Goal: Information Seeking & Learning: Find specific fact

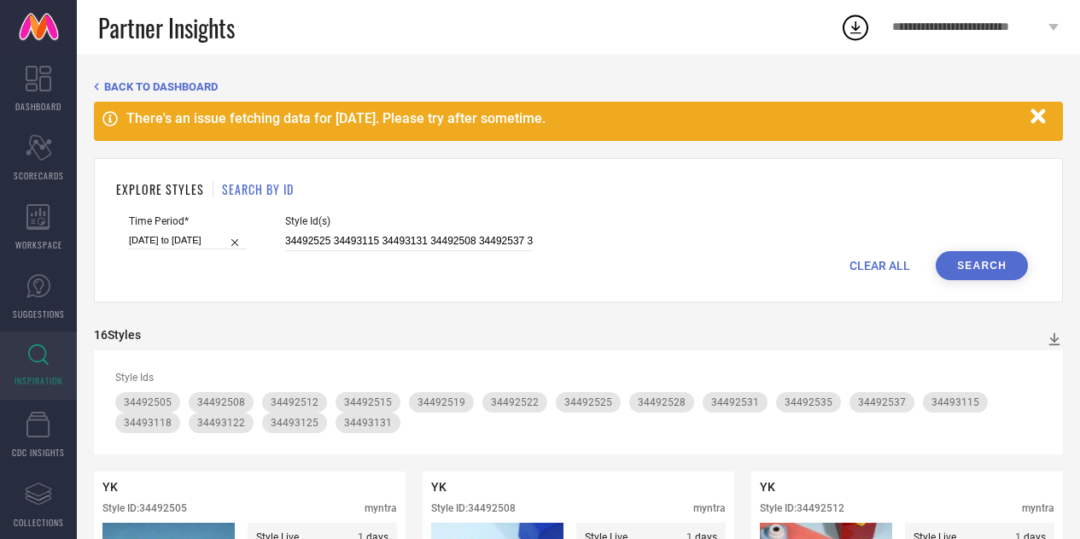
click at [490, 243] on input "34492525 34493115 34493131 34492508 34492537 34492535 34492519 34493122 3449252…" at bounding box center [409, 241] width 248 height 20
type input "30191552"
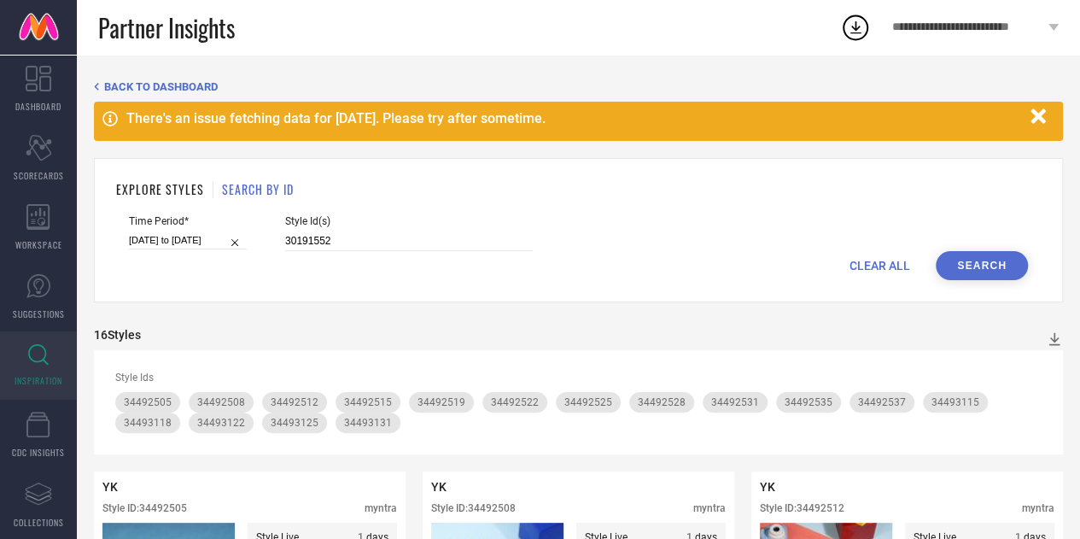
select select "7"
select select "2025"
select select "8"
select select "2025"
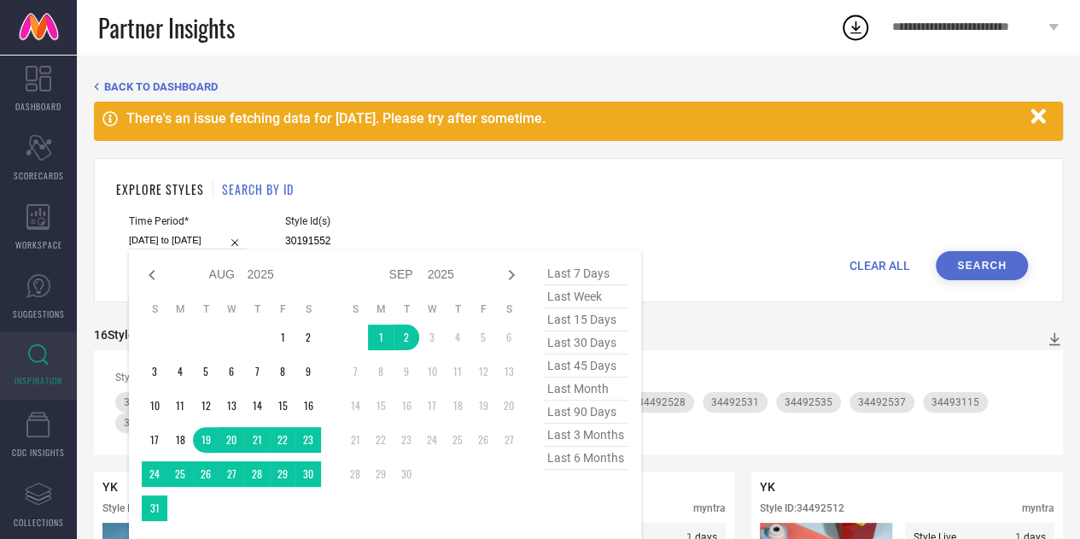
click at [184, 241] on input "19-08-2025 to 02-09-2025" at bounding box center [188, 240] width 118 height 18
type input "30191552"
click at [594, 377] on span "last 45 days" at bounding box center [585, 365] width 85 height 23
type input "20-07-2025 to 02-09-2025"
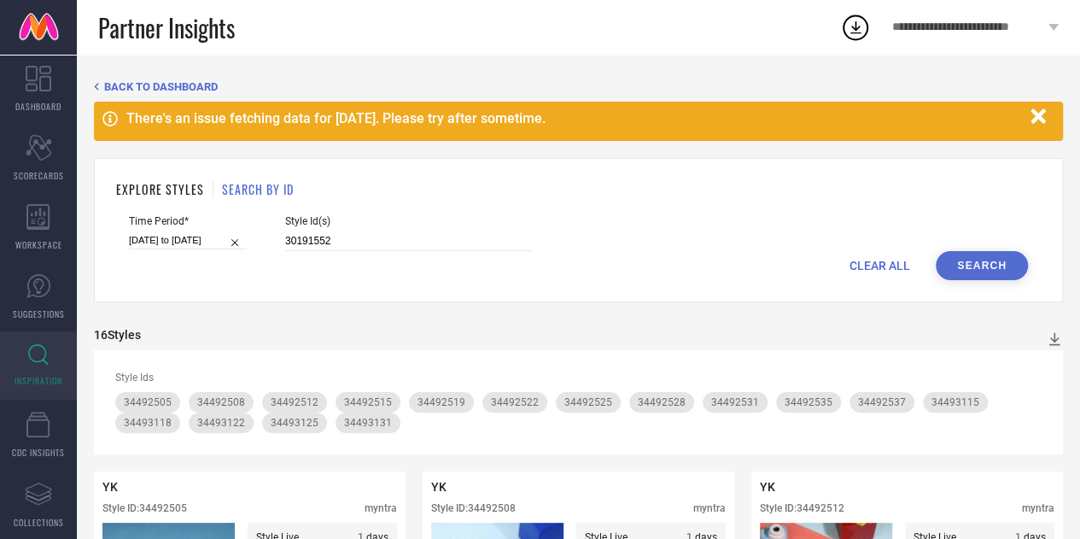
click at [977, 254] on button "Search" at bounding box center [982, 265] width 92 height 29
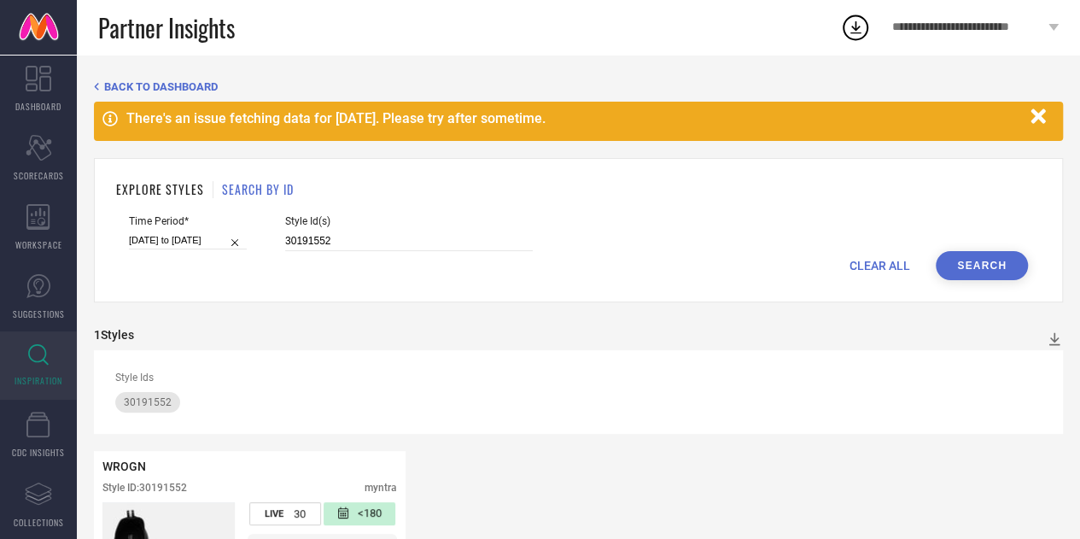
scroll to position [190, 0]
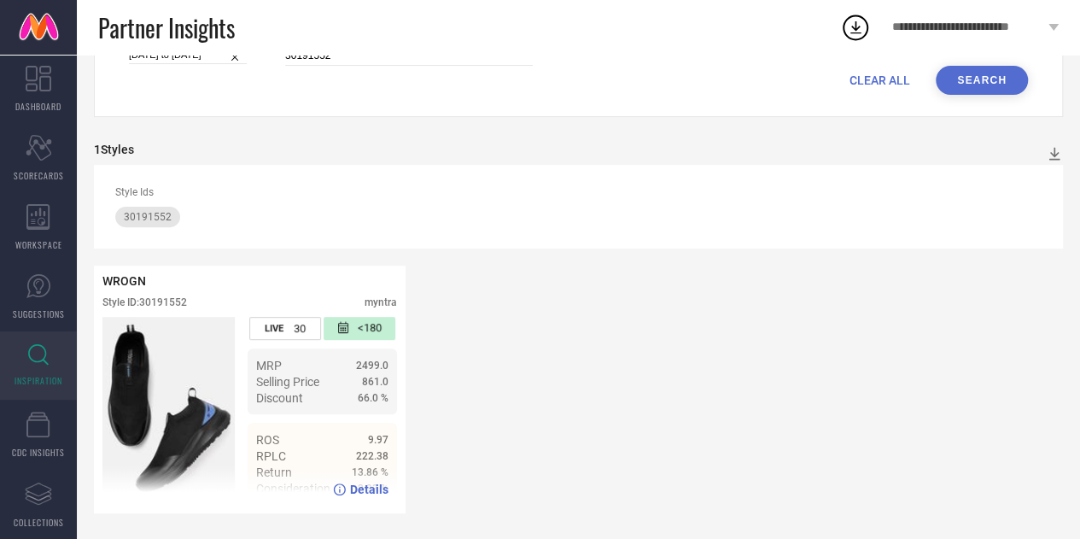
click at [378, 493] on span "Details" at bounding box center [369, 490] width 38 height 14
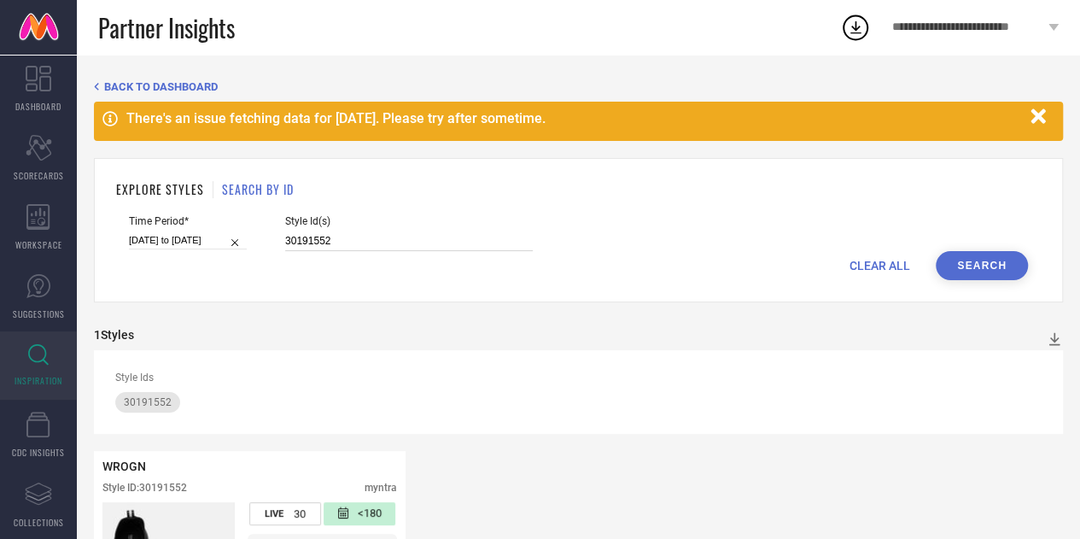
drag, startPoint x: 361, startPoint y: 245, endPoint x: 279, endPoint y: 245, distance: 82.0
click at [279, 245] on div "Time Period* 20-07-2025 to 02-09-2025 Style Id(s) 30191552" at bounding box center [578, 233] width 899 height 36
paste input "1881925"
type input "31881925"
click at [964, 278] on button "Search" at bounding box center [982, 265] width 92 height 29
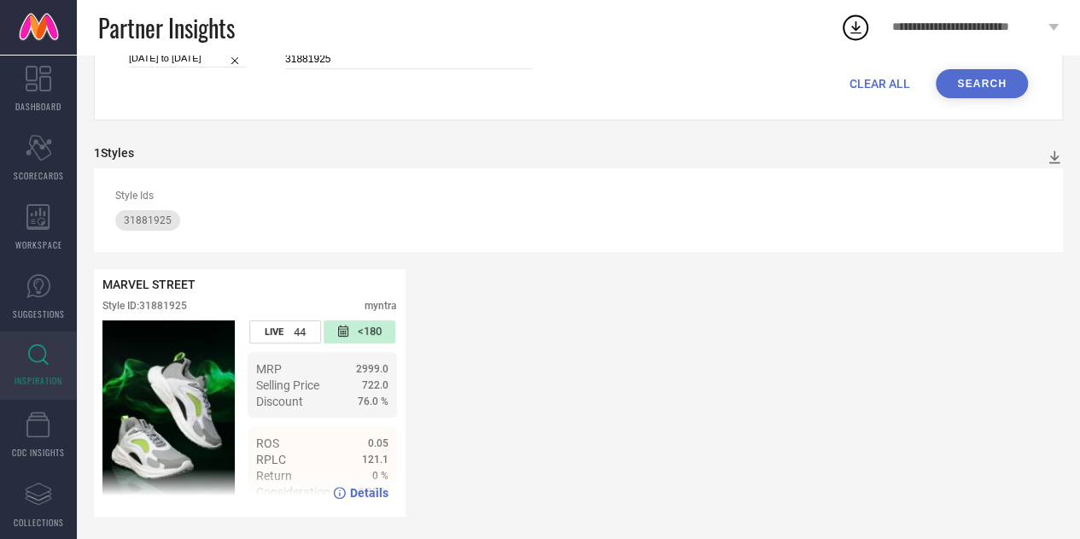
scroll to position [190, 0]
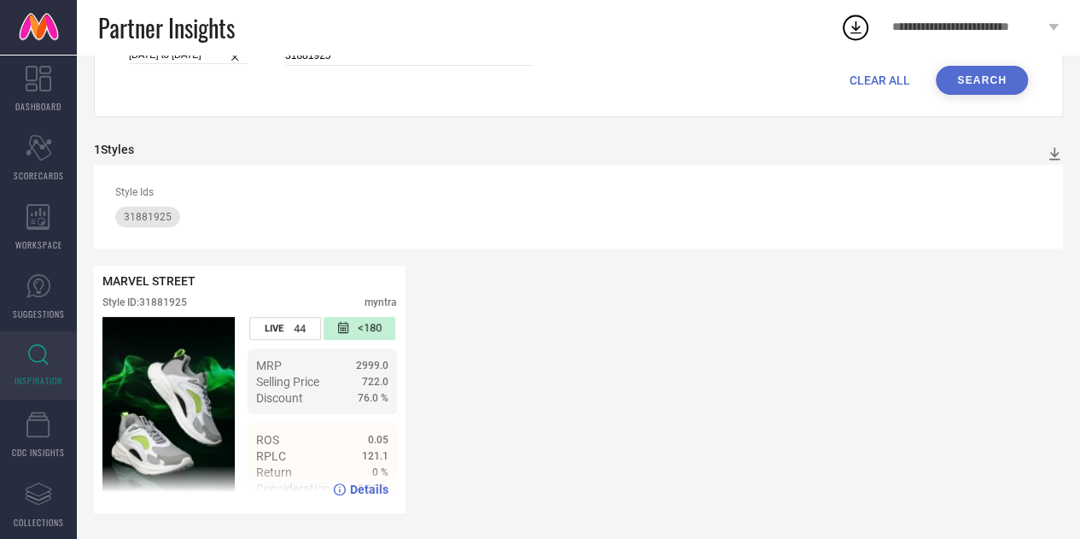
click at [359, 485] on span "Details" at bounding box center [369, 490] width 38 height 14
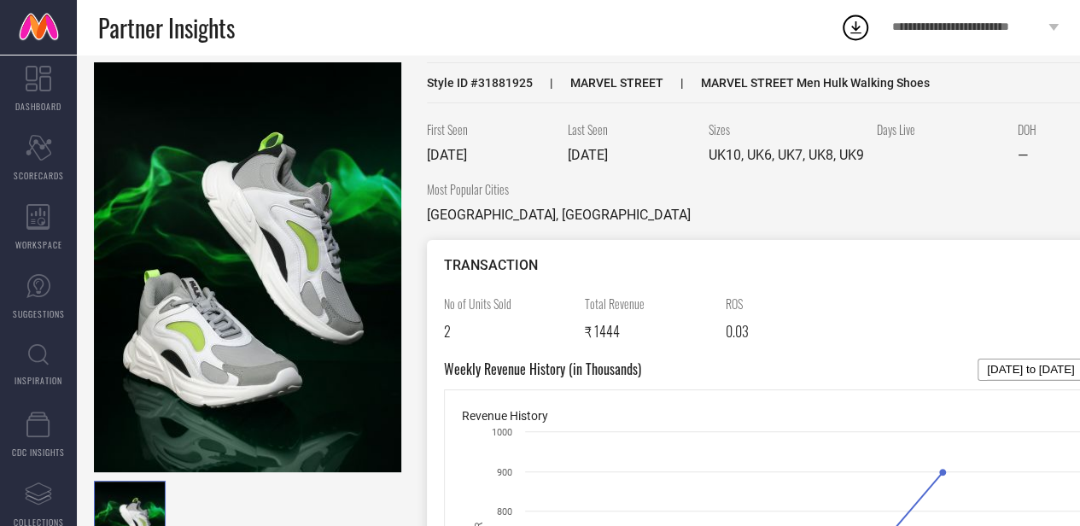
scroll to position [46, 0]
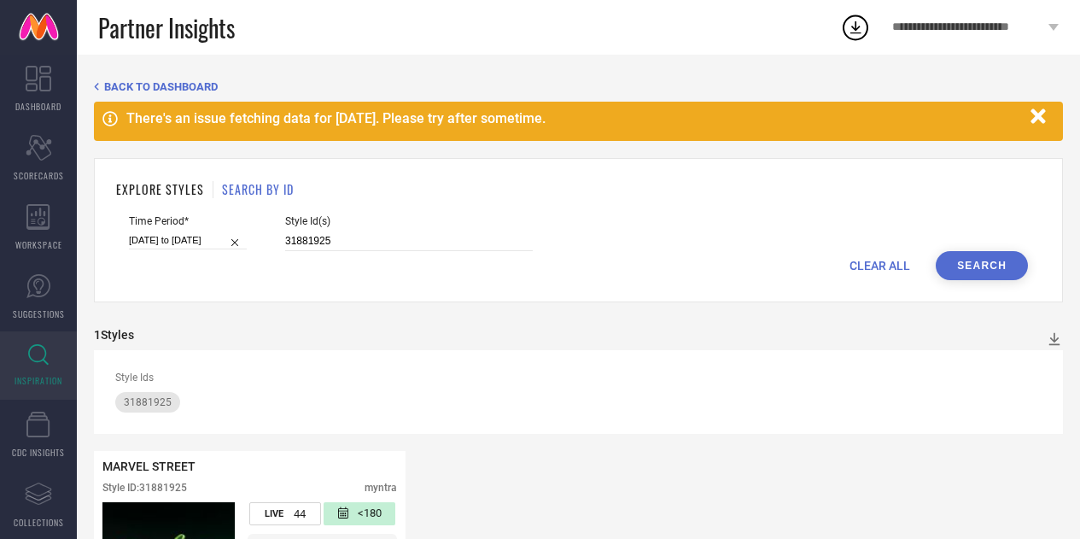
scroll to position [190, 0]
